Goal: Task Accomplishment & Management: Complete application form

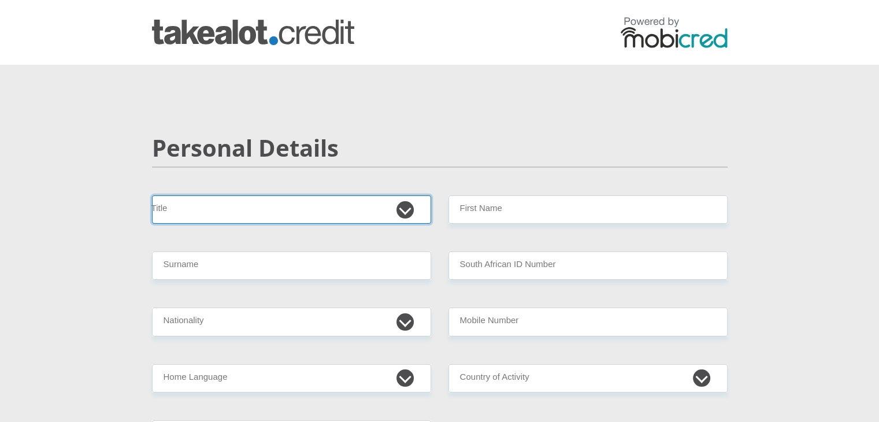
click at [412, 209] on select "Mr Ms Mrs Dr [PERSON_NAME]" at bounding box center [291, 209] width 279 height 28
select select "Mr"
click at [152, 195] on select "Mr Ms Mrs Dr [PERSON_NAME]" at bounding box center [291, 209] width 279 height 28
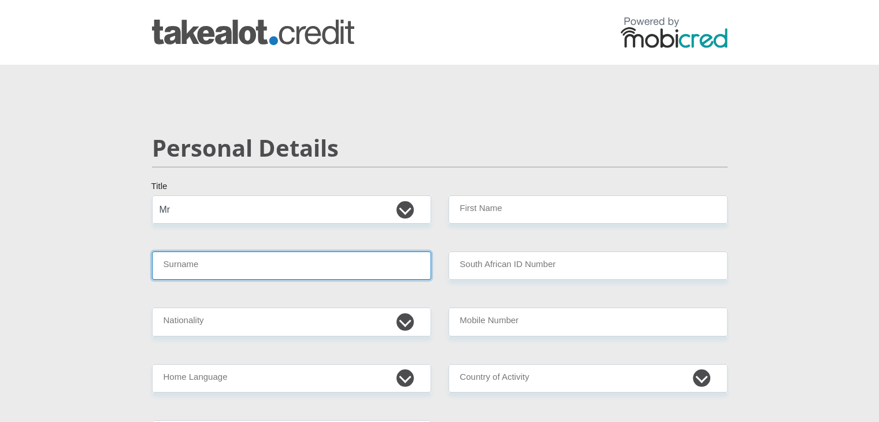
click at [349, 273] on input "Surname" at bounding box center [291, 266] width 279 height 28
type input "KOMANE"
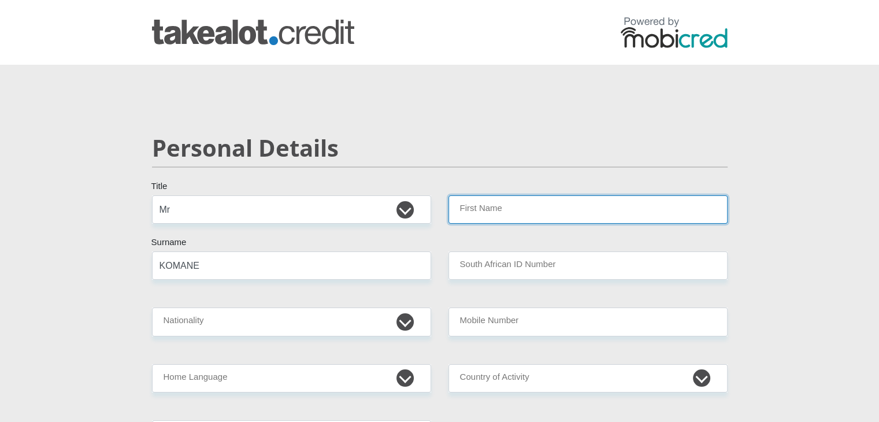
type input "Kagiso"
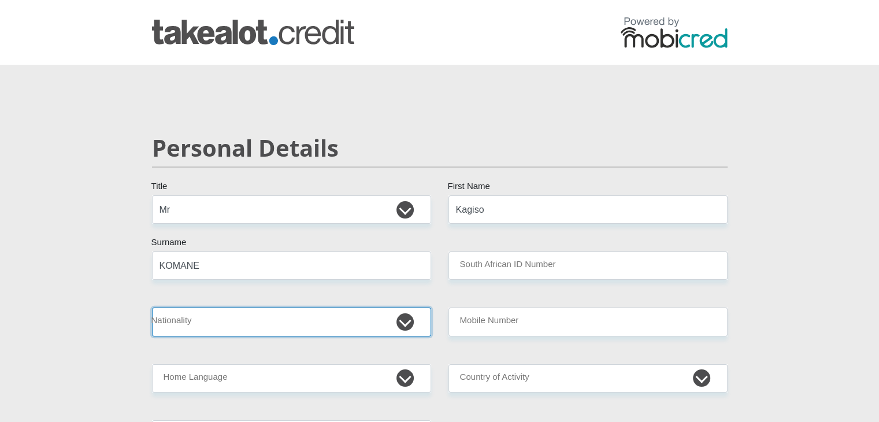
select select "ZAF"
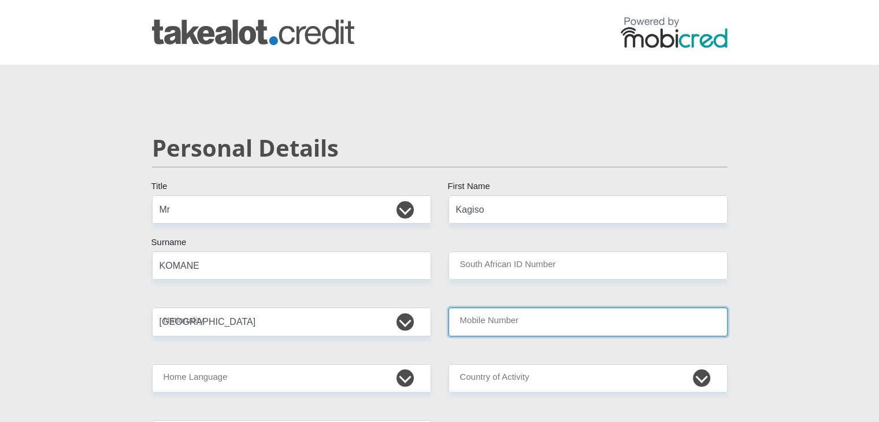
type input "0827131510"
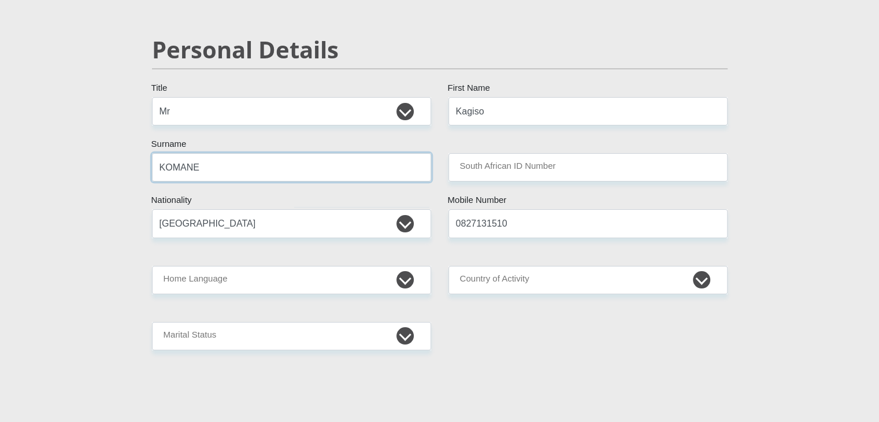
scroll to position [124, 0]
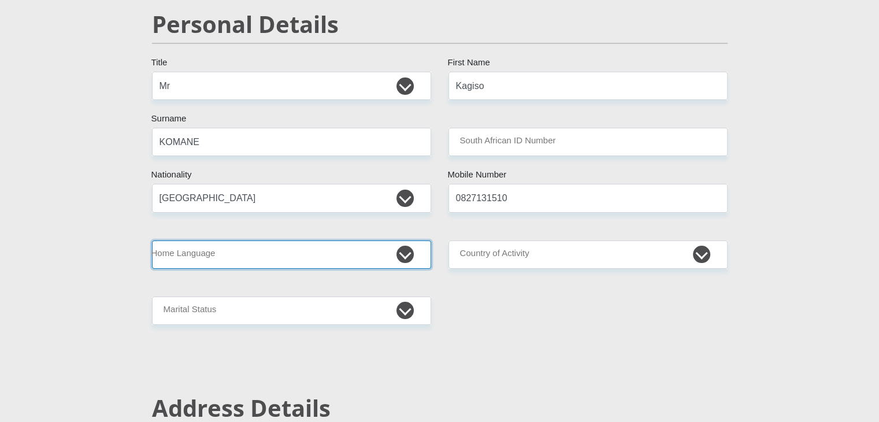
click at [349, 265] on select "Afrikaans English Sepedi South Ndebele Southern Sotho Swati Tsonga Tswana Venda…" at bounding box center [291, 255] width 279 height 28
select select "[DATE]"
click at [152, 241] on select "Afrikaans English Sepedi South Ndebele Southern Sotho Swati Tsonga Tswana Venda…" at bounding box center [291, 255] width 279 height 28
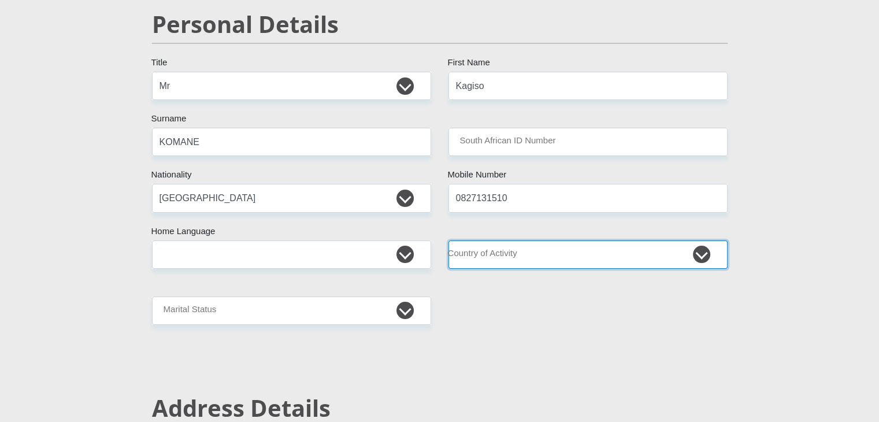
click at [534, 254] on select "[GEOGRAPHIC_DATA] [GEOGRAPHIC_DATA] [GEOGRAPHIC_DATA] [GEOGRAPHIC_DATA] [GEOGRA…" at bounding box center [588, 255] width 279 height 28
select select "ZAF"
click at [449, 241] on select "[GEOGRAPHIC_DATA] [GEOGRAPHIC_DATA] [GEOGRAPHIC_DATA] [GEOGRAPHIC_DATA] [GEOGRA…" at bounding box center [588, 255] width 279 height 28
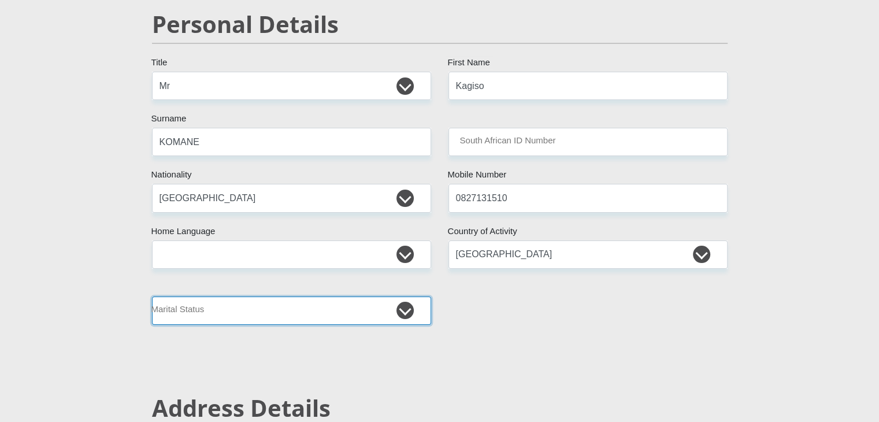
click at [241, 309] on select "Married ANC Single Divorced Widowed Married COP or Customary Law" at bounding box center [291, 311] width 279 height 28
select select "2"
click at [152, 297] on select "Married ANC Single Divorced Widowed Married COP or Customary Law" at bounding box center [291, 311] width 279 height 28
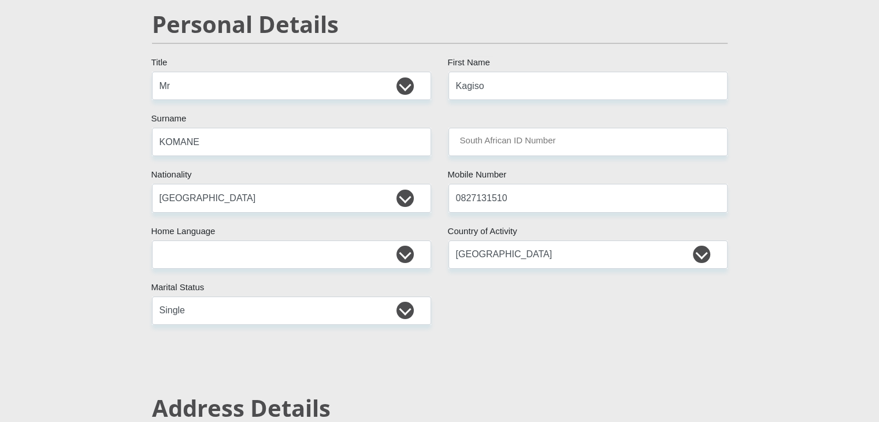
drag, startPoint x: 250, startPoint y: 232, endPoint x: 268, endPoint y: 295, distance: 65.1
click at [275, 314] on select "Married ANC Single Divorced Widowed Married COP or Customary Law" at bounding box center [291, 311] width 279 height 28
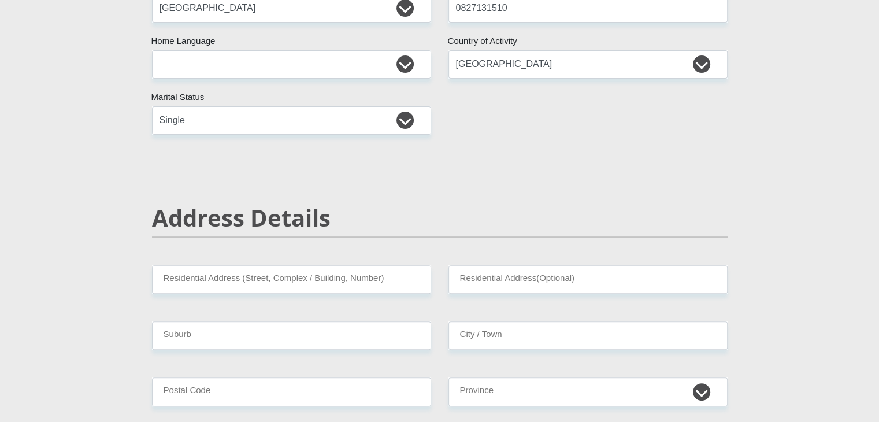
scroll to position [374, 0]
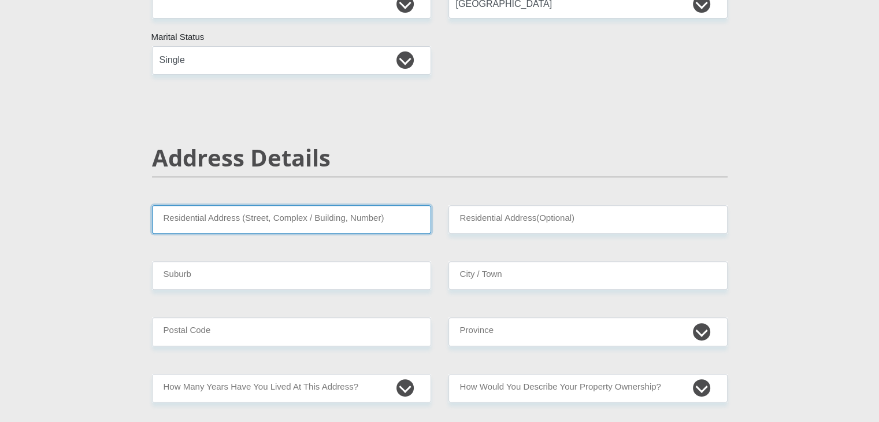
click at [306, 223] on input "Residential Address (Street, Complex / Building, Number)" at bounding box center [291, 219] width 279 height 28
type input "chancellor street"
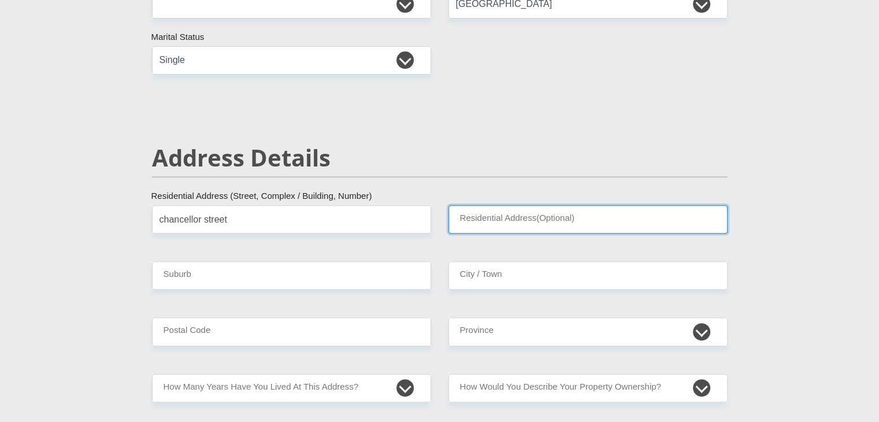
type input "unibell 2D room 107"
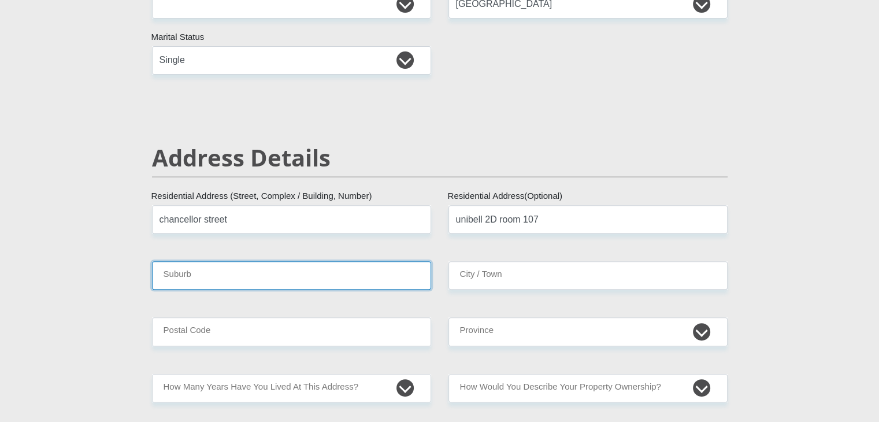
type input "[GEOGRAPHIC_DATA]"
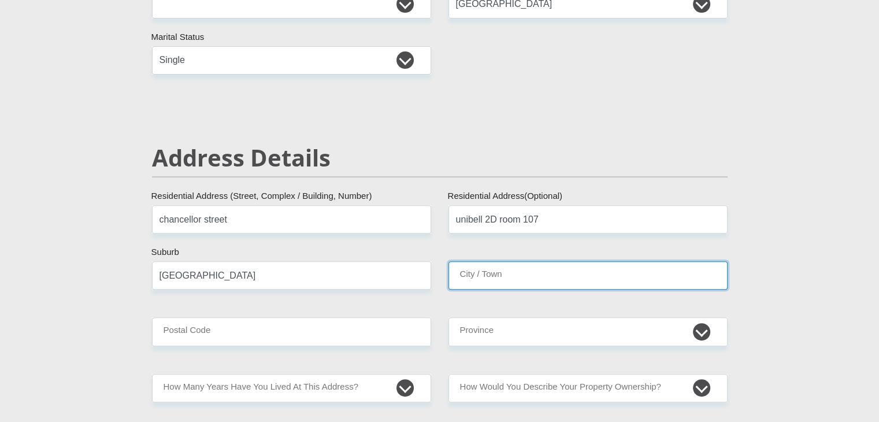
type input "[GEOGRAPHIC_DATA]"
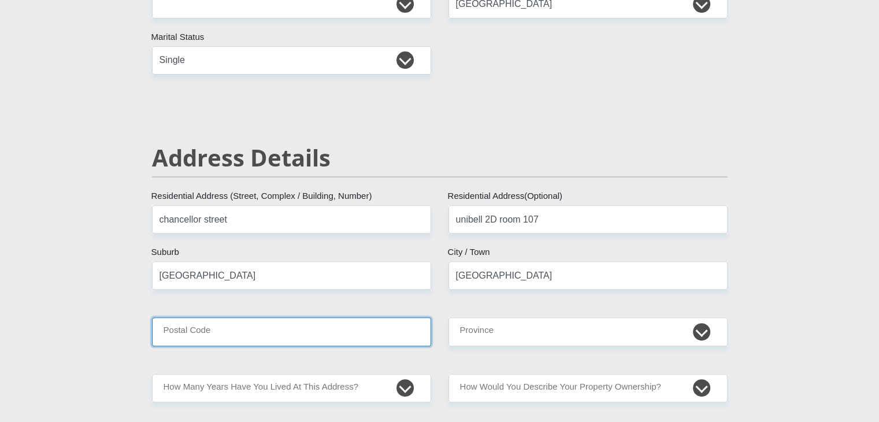
type input "7493"
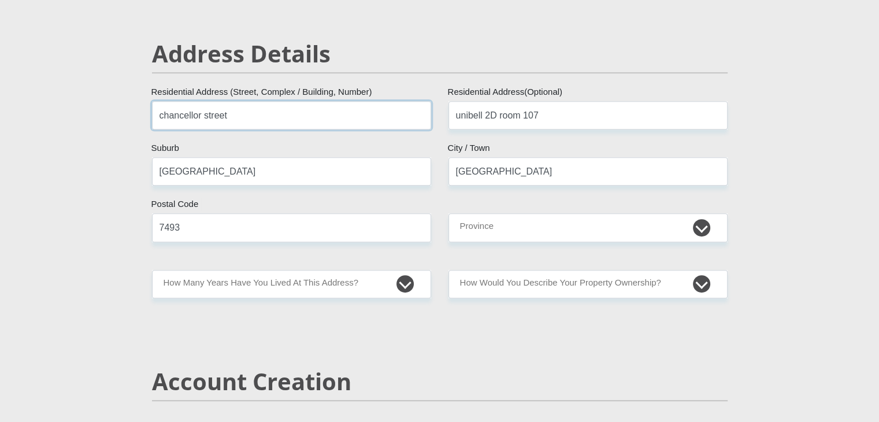
scroll to position [482, 0]
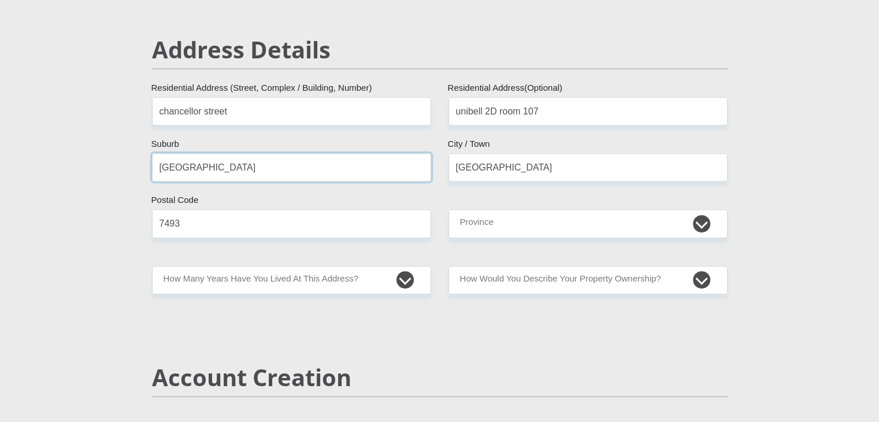
click at [330, 164] on input "[GEOGRAPHIC_DATA]" at bounding box center [291, 167] width 279 height 28
click at [293, 109] on input "chancellor street" at bounding box center [291, 111] width 279 height 28
type input "chancellor street, [GEOGRAPHIC_DATA]"
click at [287, 161] on input "[GEOGRAPHIC_DATA]" at bounding box center [291, 167] width 279 height 28
type input "C"
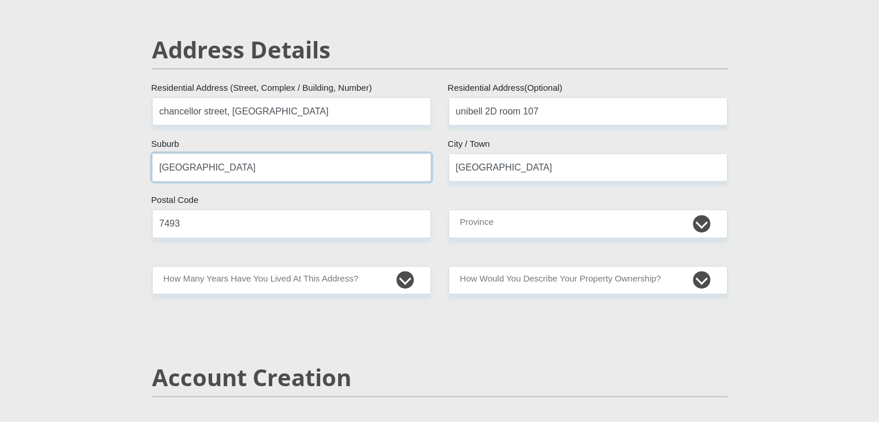
type input "[GEOGRAPHIC_DATA]"
click at [313, 213] on input "7493" at bounding box center [291, 223] width 279 height 28
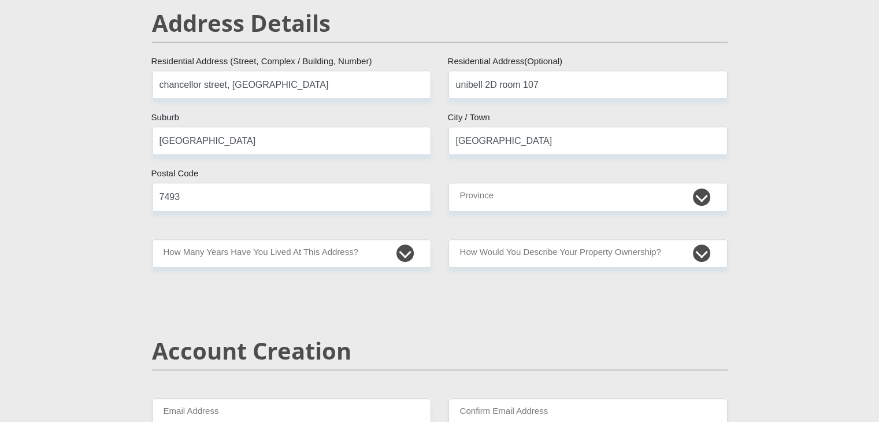
scroll to position [539, 0]
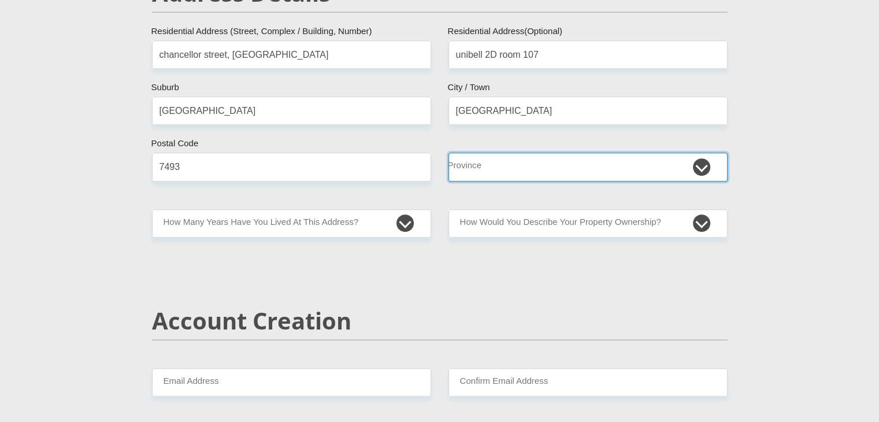
click at [513, 157] on select "Eastern Cape Free State [GEOGRAPHIC_DATA] [GEOGRAPHIC_DATA][DATE] [GEOGRAPHIC_D…" at bounding box center [588, 167] width 279 height 28
select select "Western Cape"
click at [449, 153] on select "Eastern Cape Free State [GEOGRAPHIC_DATA] [GEOGRAPHIC_DATA][DATE] [GEOGRAPHIC_D…" at bounding box center [588, 167] width 279 height 28
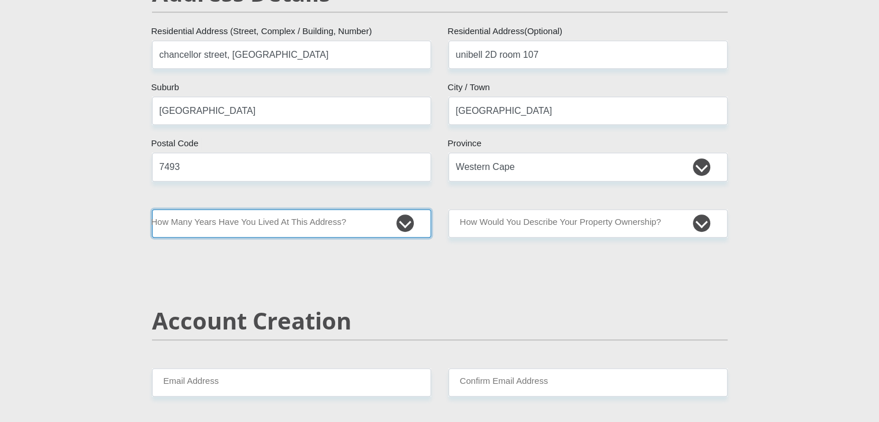
click at [391, 219] on select "less than 1 year 1-3 years 3-5 years 5+ years" at bounding box center [291, 223] width 279 height 28
select select "0"
click at [152, 209] on select "less than 1 year 1-3 years 3-5 years 5+ years" at bounding box center [291, 223] width 279 height 28
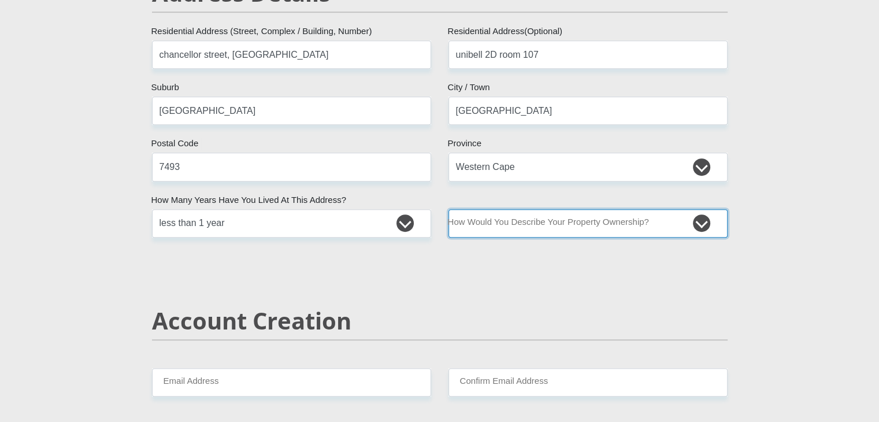
click at [531, 219] on select "Owned Rented Family Owned Company Dwelling" at bounding box center [588, 223] width 279 height 28
select select "Rented"
click at [449, 209] on select "Owned Rented Family Owned Company Dwelling" at bounding box center [588, 223] width 279 height 28
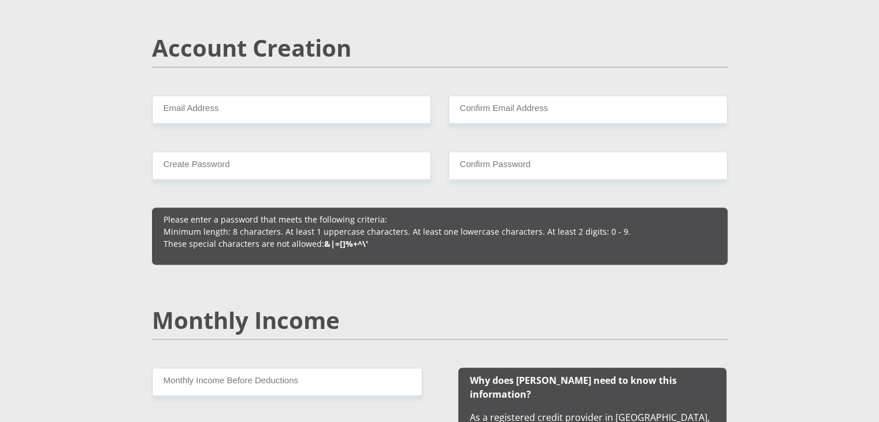
scroll to position [813, 0]
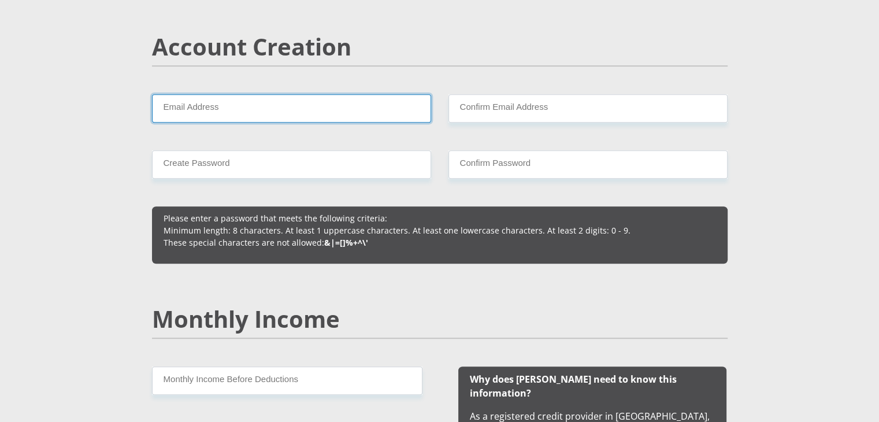
click at [358, 114] on input "Email Address" at bounding box center [291, 108] width 279 height 28
type input "[EMAIL_ADDRESS][DOMAIN_NAME]"
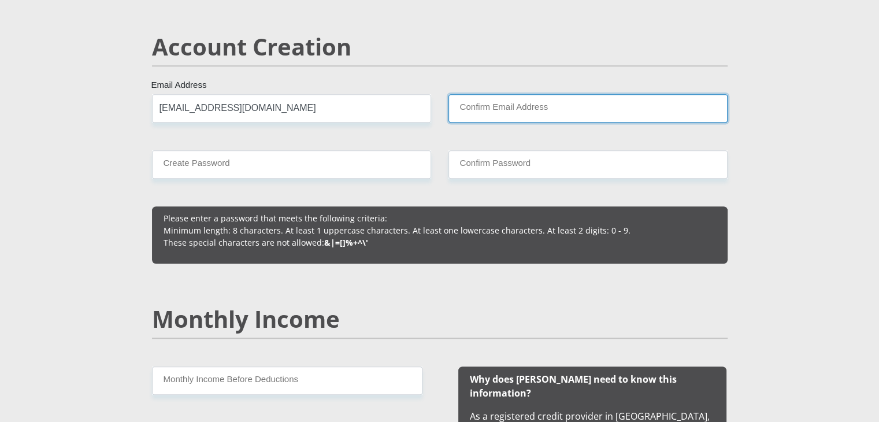
type input "[EMAIL_ADDRESS][DOMAIN_NAME]"
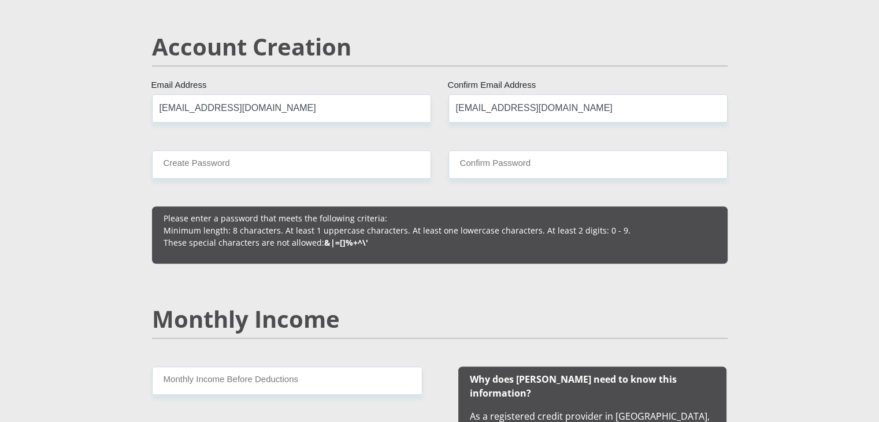
type input "0827131510"
type input "Kagiso"
type input "KOMANE"
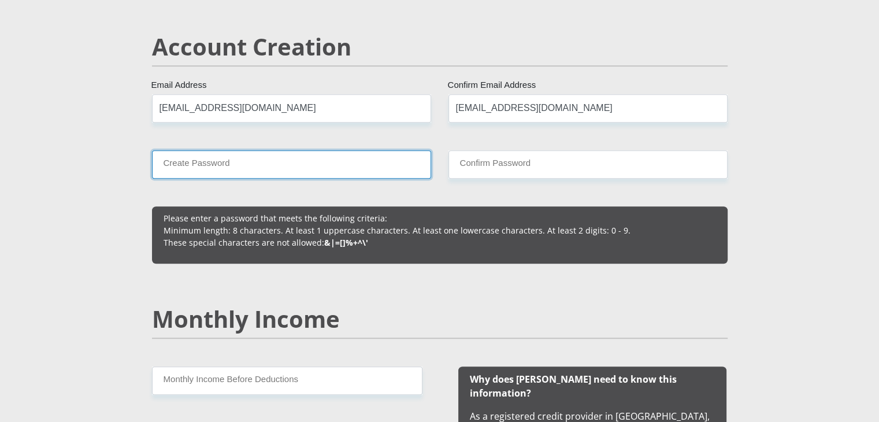
click at [390, 173] on input "Create Password" at bounding box center [291, 164] width 279 height 28
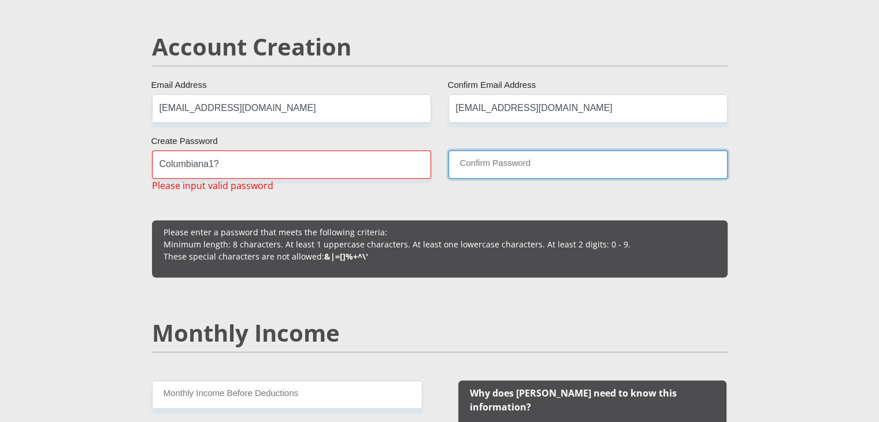
click at [465, 165] on input "Confirm Password" at bounding box center [588, 164] width 279 height 28
drag, startPoint x: 465, startPoint y: 165, endPoint x: 220, endPoint y: 179, distance: 246.1
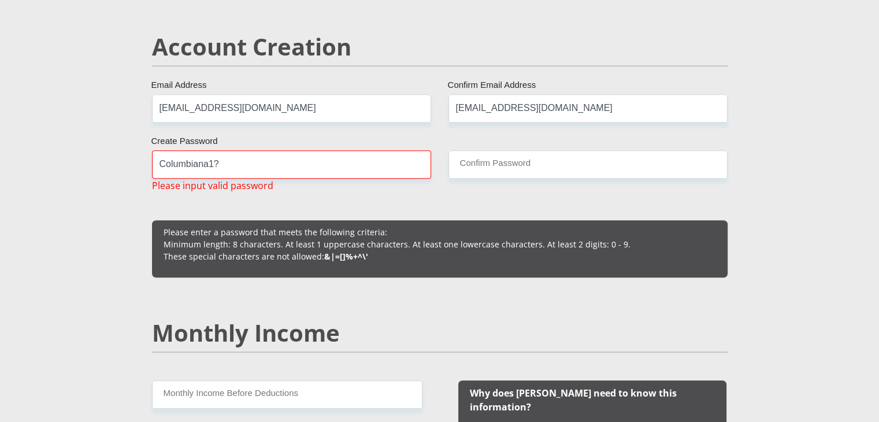
click at [235, 179] on span "Please input valid password" at bounding box center [212, 186] width 121 height 14
click at [234, 173] on input "Columbiana1?" at bounding box center [291, 164] width 279 height 28
type input "C"
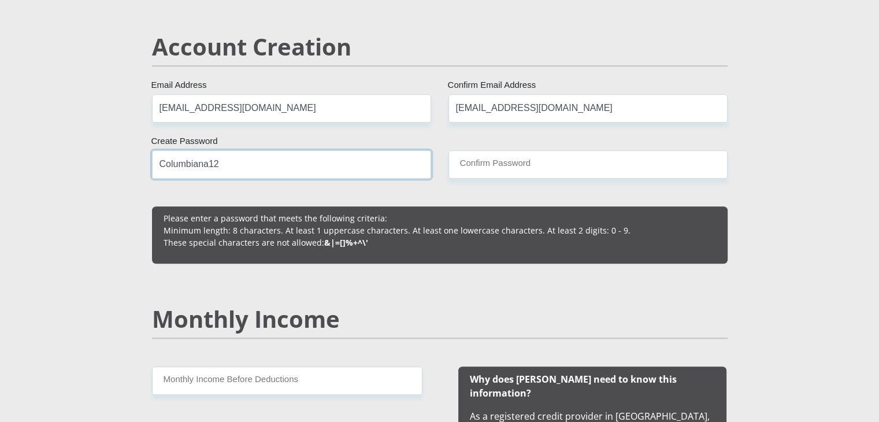
type input "Columbiana12"
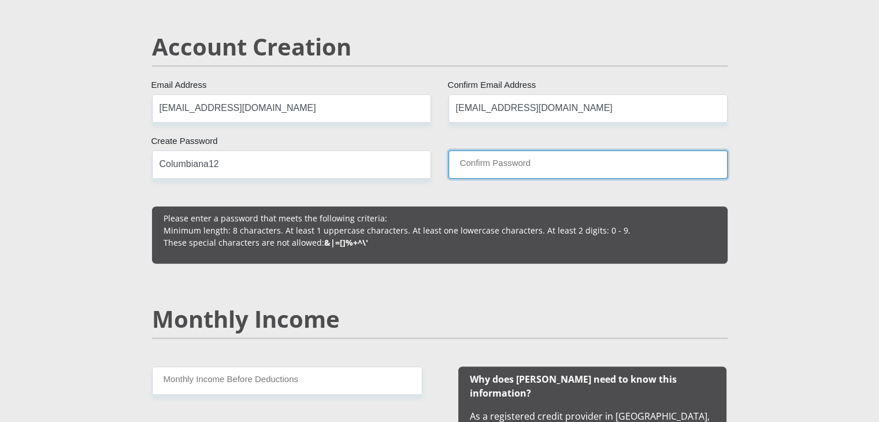
click at [462, 160] on input "Confirm Password" at bounding box center [588, 164] width 279 height 28
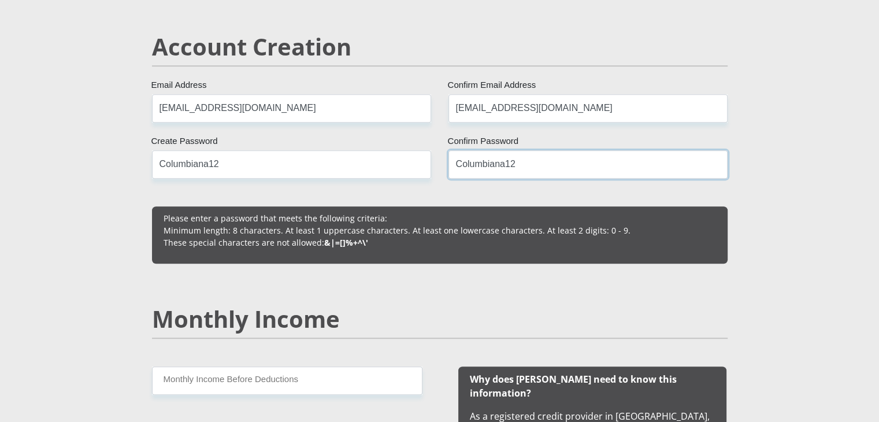
type input "Columbiana12"
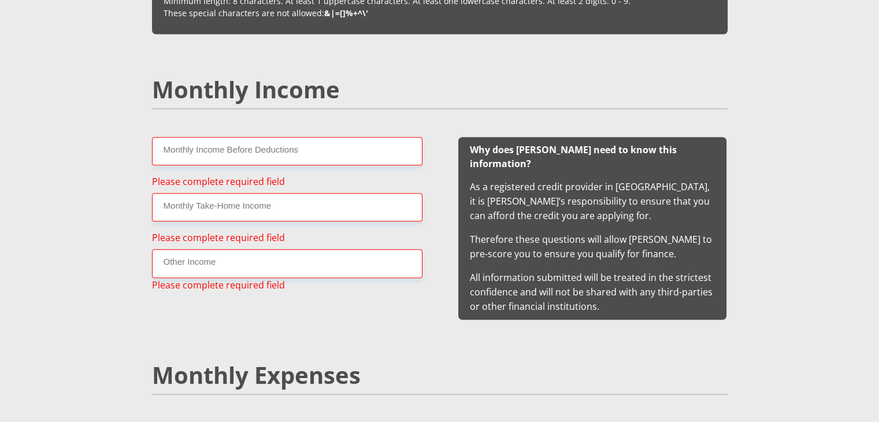
scroll to position [1057, 0]
click at [343, 158] on input "Monthly Income Before Deductions" at bounding box center [287, 150] width 271 height 28
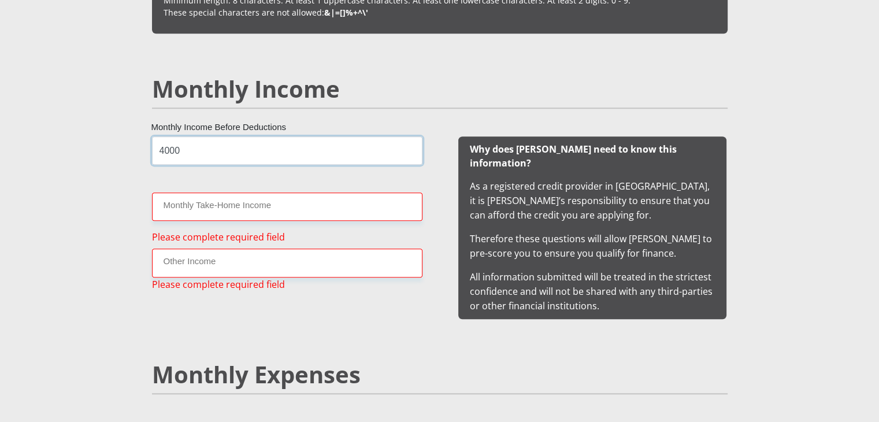
type input "4000"
click at [333, 201] on input "Monthly Take-Home Income" at bounding box center [287, 207] width 271 height 28
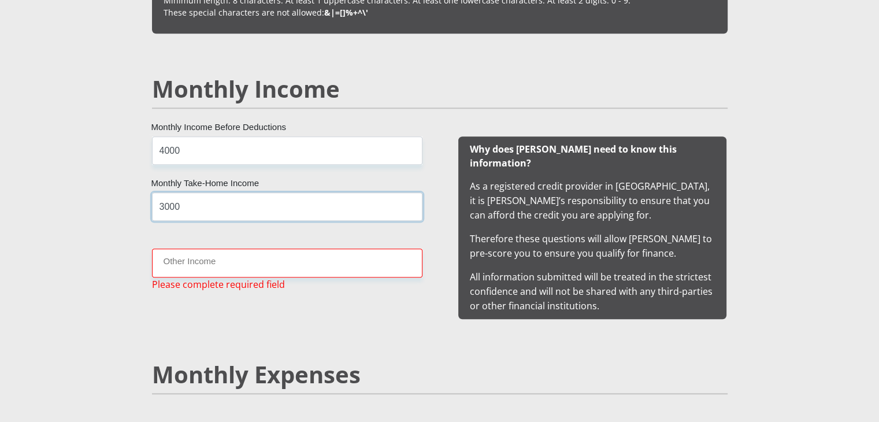
type input "3000"
click at [324, 265] on input "Other Income" at bounding box center [287, 263] width 271 height 28
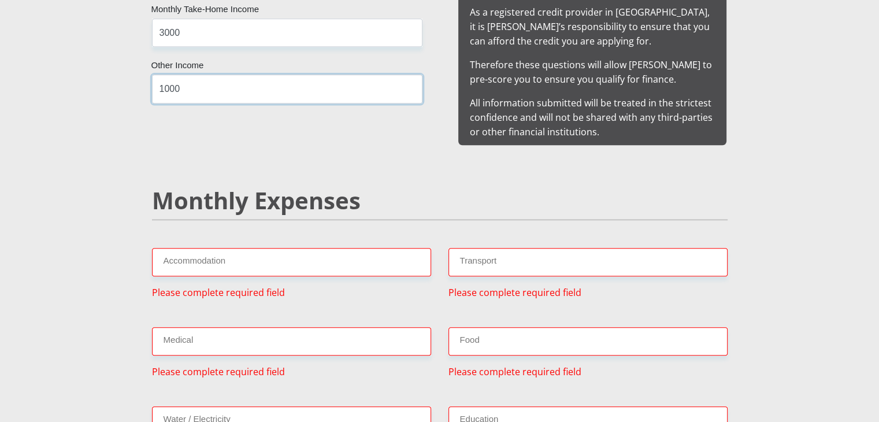
scroll to position [1232, 0]
type input "1000"
click at [323, 247] on input "Accommodation" at bounding box center [291, 261] width 279 height 28
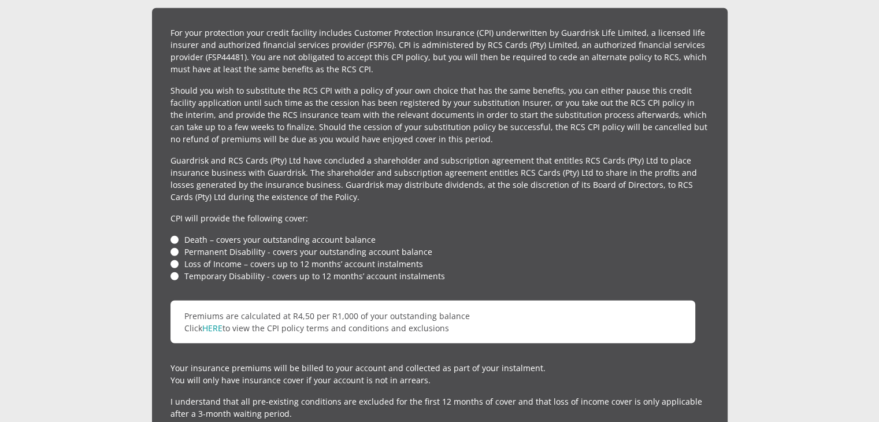
scroll to position [2877, 0]
